Goal: Navigation & Orientation: Find specific page/section

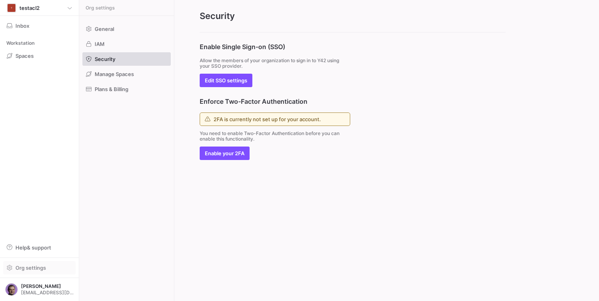
click at [27, 267] on span "Org settings" at bounding box center [30, 267] width 30 height 6
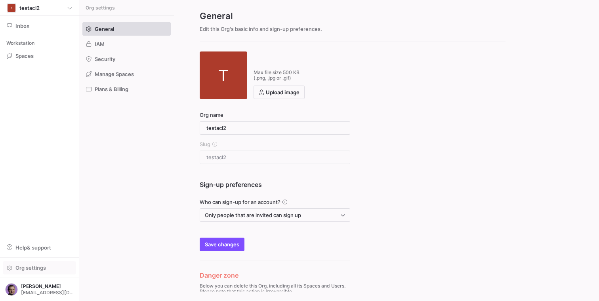
click at [31, 264] on span "button" at bounding box center [40, 267] width 72 height 13
click at [26, 57] on span "Spaces" at bounding box center [24, 56] width 18 height 6
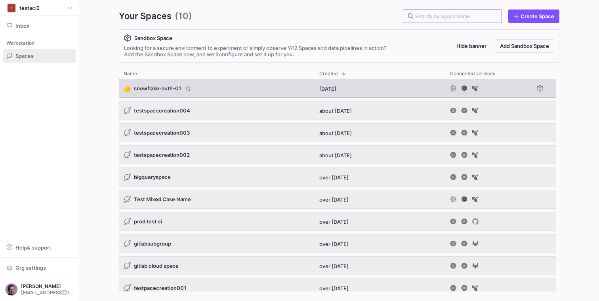
click at [148, 89] on span "snowflake-auth-01" at bounding box center [157, 88] width 47 height 6
